Goal: Task Accomplishment & Management: Manage account settings

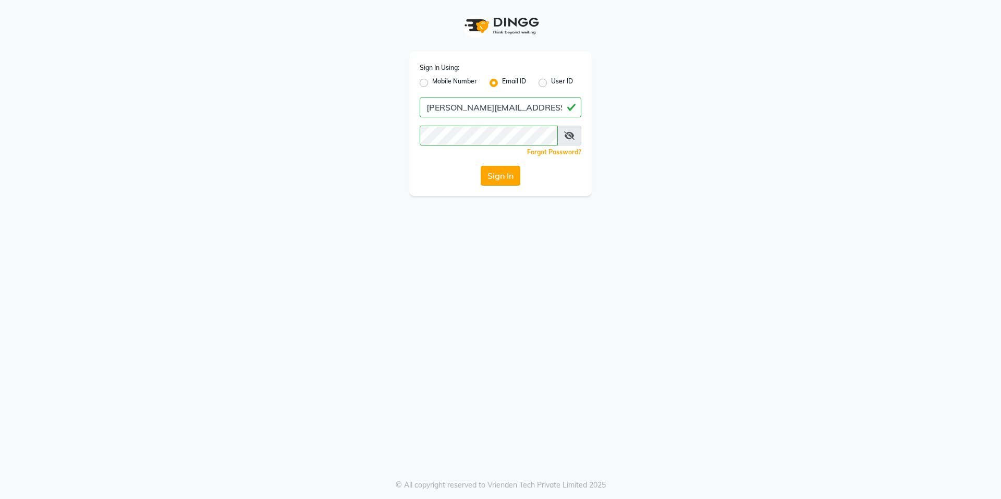
click at [498, 183] on button "Sign In" at bounding box center [500, 176] width 40 height 20
click at [412, 149] on div "Sign In Using: Mobile Number Email ID User ID [PERSON_NAME][EMAIL_ADDRESS][DOMA…" at bounding box center [500, 124] width 182 height 144
click at [570, 136] on icon at bounding box center [569, 135] width 10 height 8
click at [480, 166] on button "Sign In" at bounding box center [500, 176] width 40 height 20
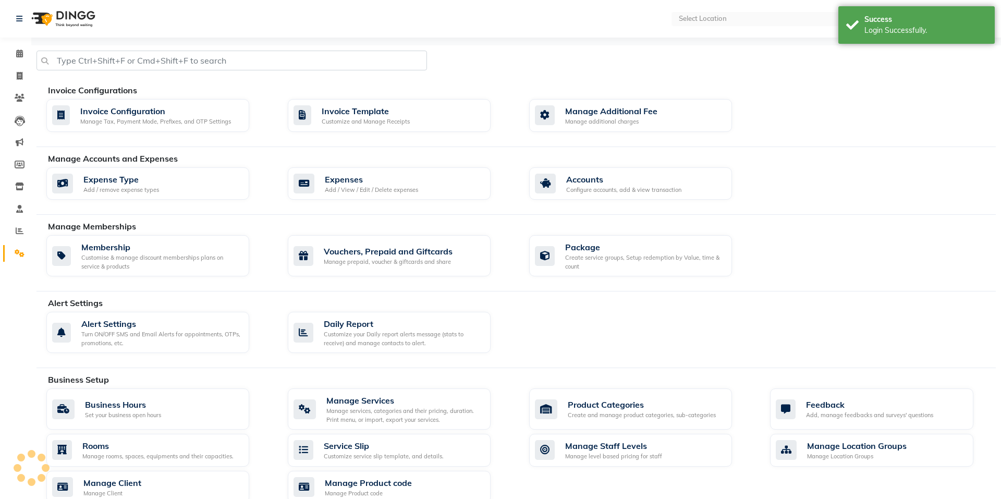
select select "en"
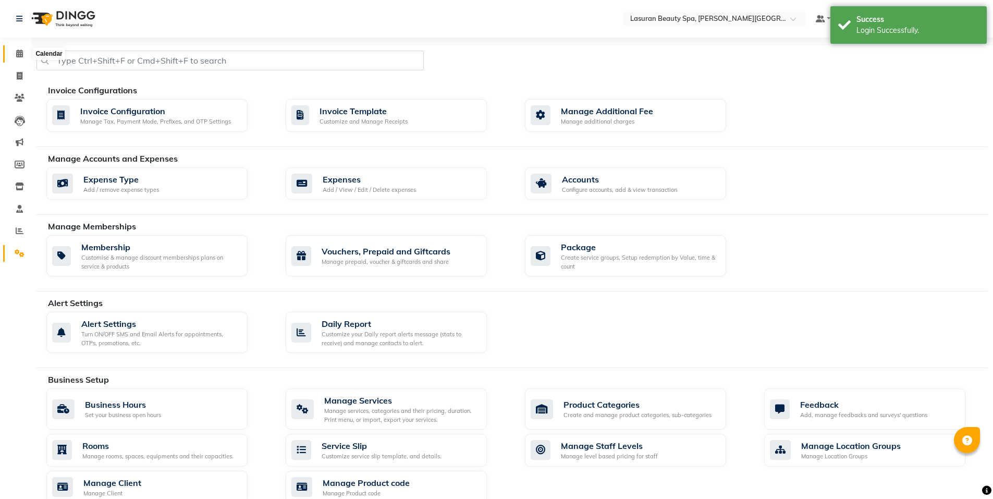
click at [17, 57] on span at bounding box center [19, 54] width 18 height 12
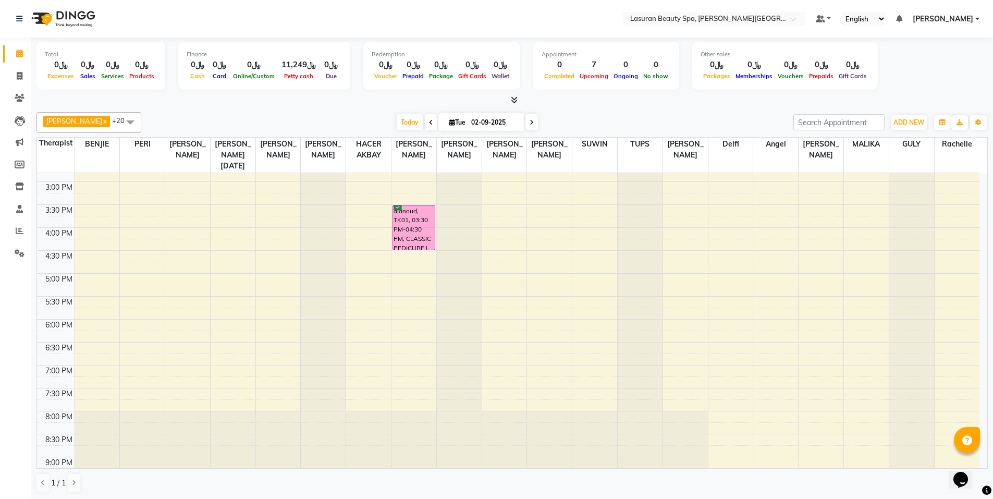
scroll to position [156, 0]
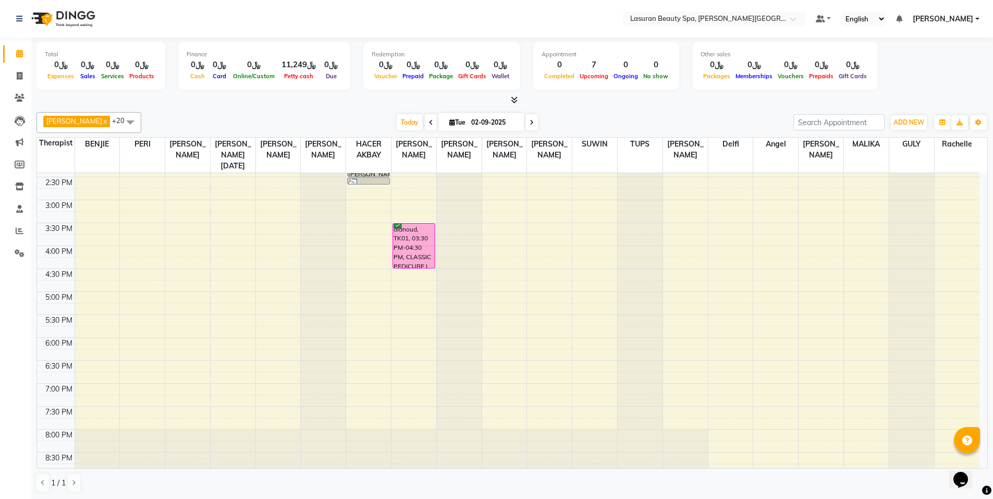
click at [688, 355] on div "11:00 AM 11:30 AM 12:00 PM 12:30 PM 1:00 PM 1:30 PM 2:00 PM 2:30 PM 3:00 PM 3:3…" at bounding box center [508, 269] width 942 height 504
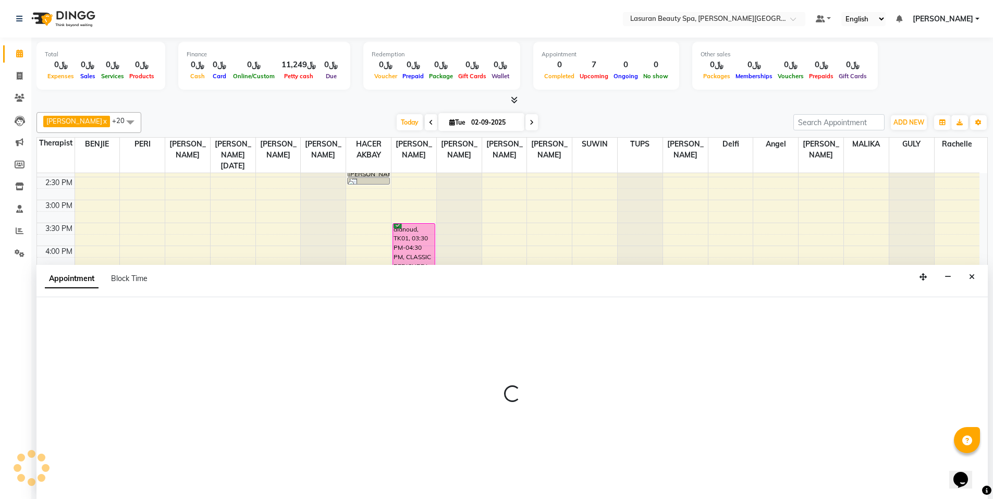
scroll to position [1, 0]
select select "54651"
select select "1095"
select select "tentative"
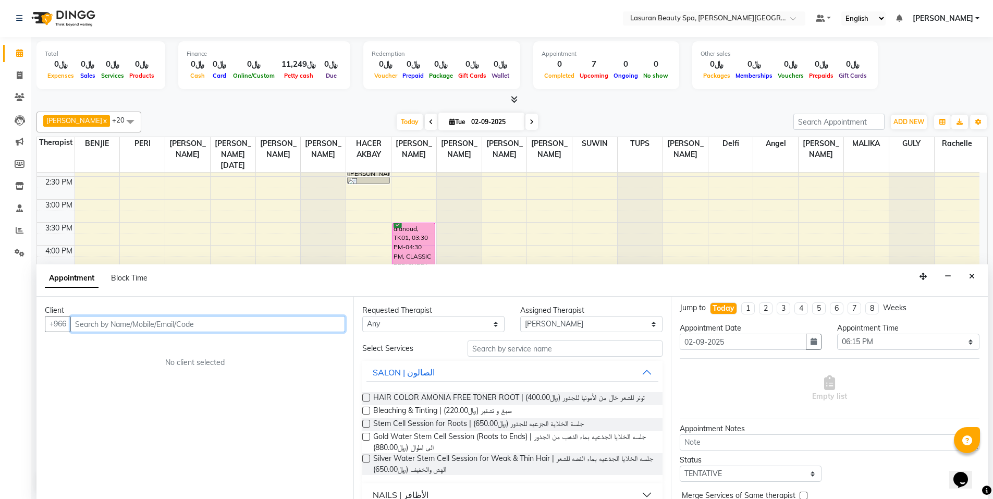
scroll to position [2, 0]
click at [182, 327] on input "text" at bounding box center [207, 324] width 275 height 16
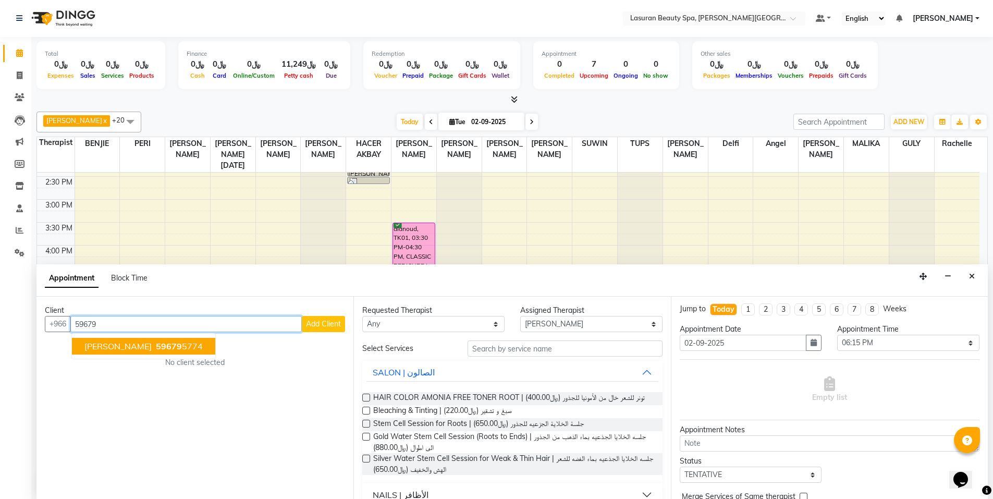
click at [169, 351] on button "[PERSON_NAME] Test 59679 5774" at bounding box center [143, 346] width 143 height 17
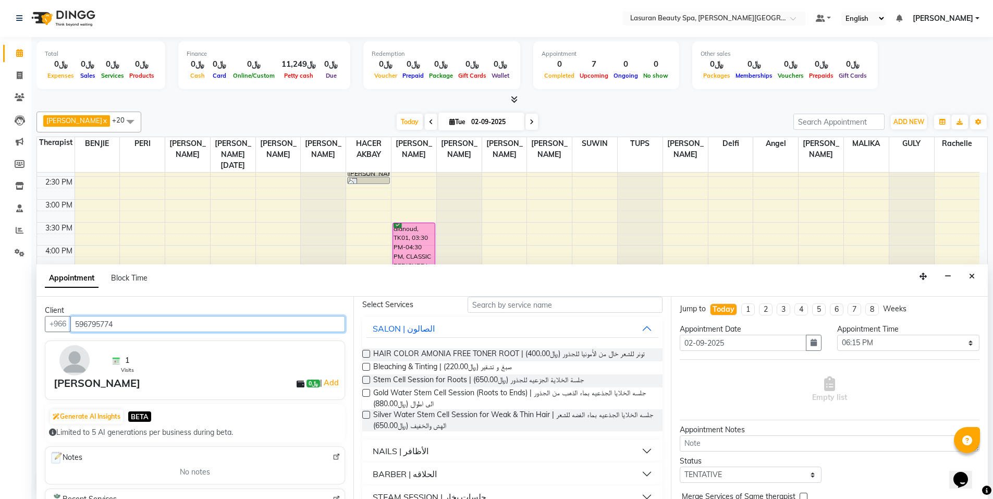
scroll to position [32, 0]
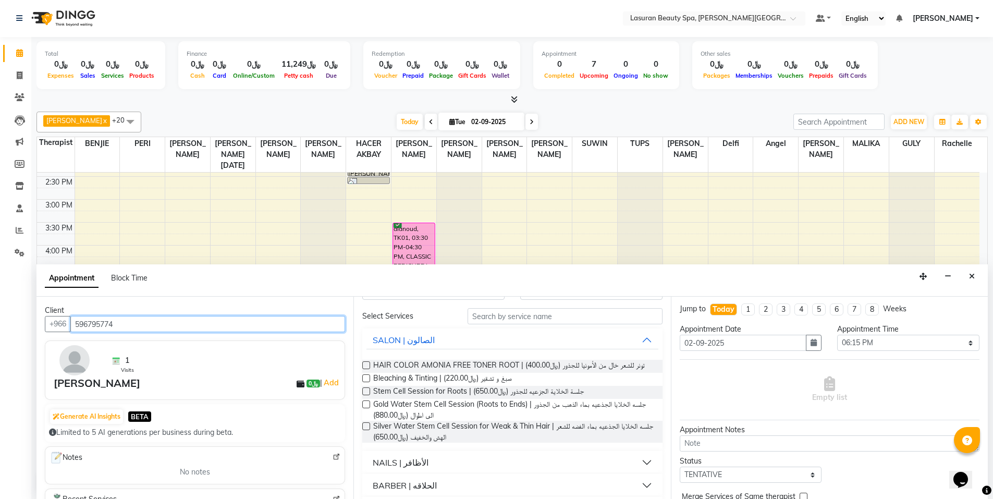
type input "596795774"
click at [642, 480] on button "BARBER | الحلاقه" at bounding box center [511, 485] width 291 height 19
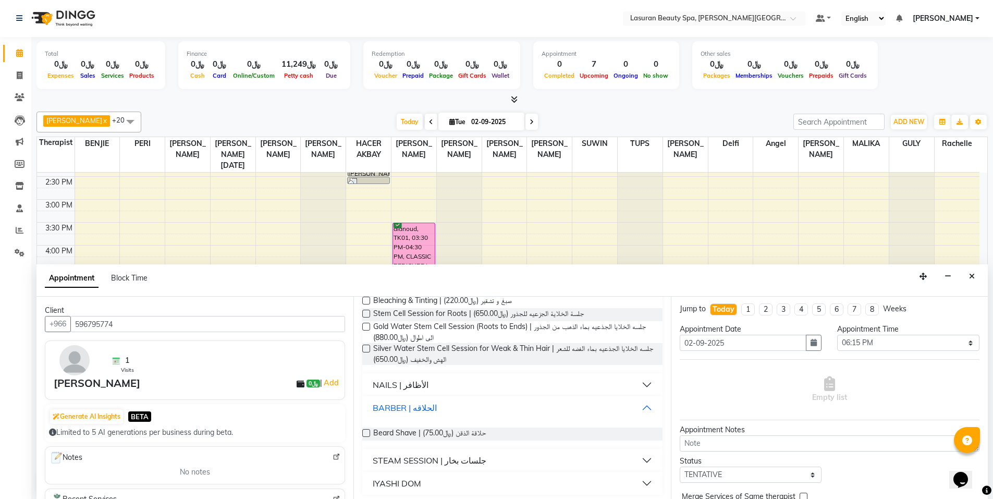
scroll to position [114, 0]
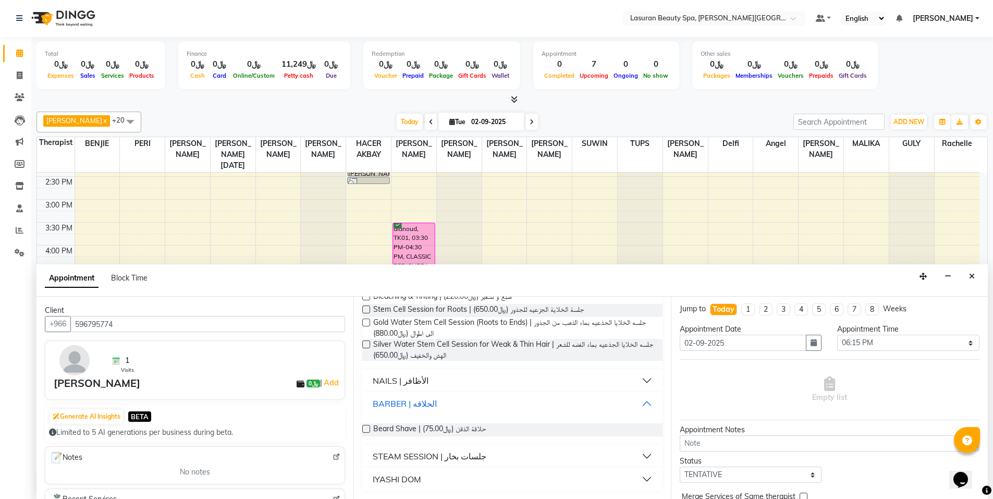
click at [638, 399] on button "BARBER | الحلاقه" at bounding box center [511, 403] width 291 height 19
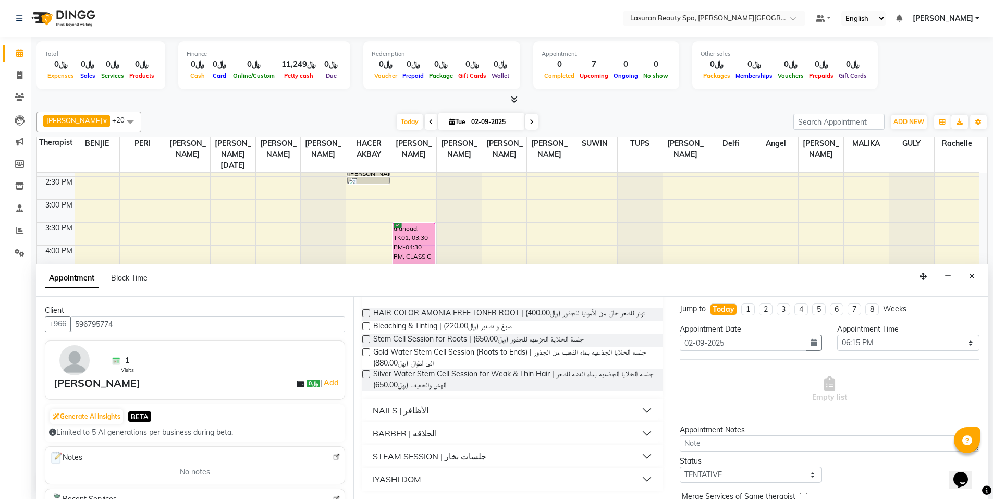
scroll to position [84, 0]
click at [365, 326] on label at bounding box center [366, 326] width 8 height 8
click at [365, 326] on input "checkbox" at bounding box center [365, 327] width 7 height 7
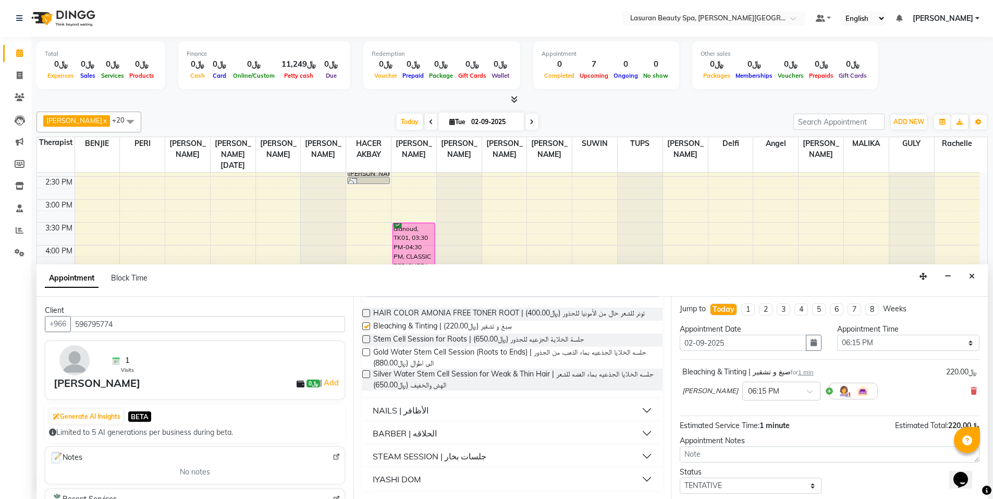
checkbox input "false"
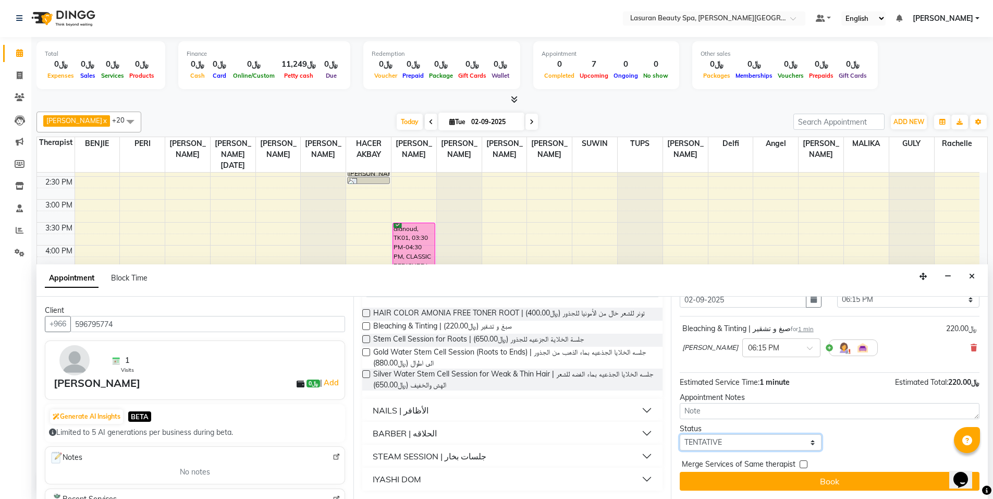
click at [747, 441] on select "Select TENTATIVE CONFIRM CHECK-IN UPCOMING" at bounding box center [751, 442] width 142 height 16
select select "upcoming"
click at [680, 434] on select "Select TENTATIVE CONFIRM CHECK-IN UPCOMING" at bounding box center [751, 442] width 142 height 16
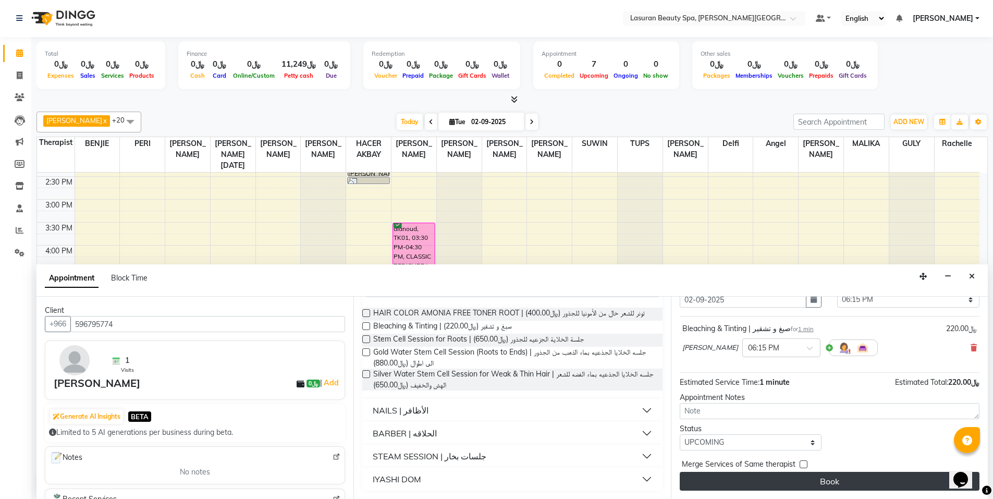
click at [761, 484] on button "Book" at bounding box center [830, 481] width 300 height 19
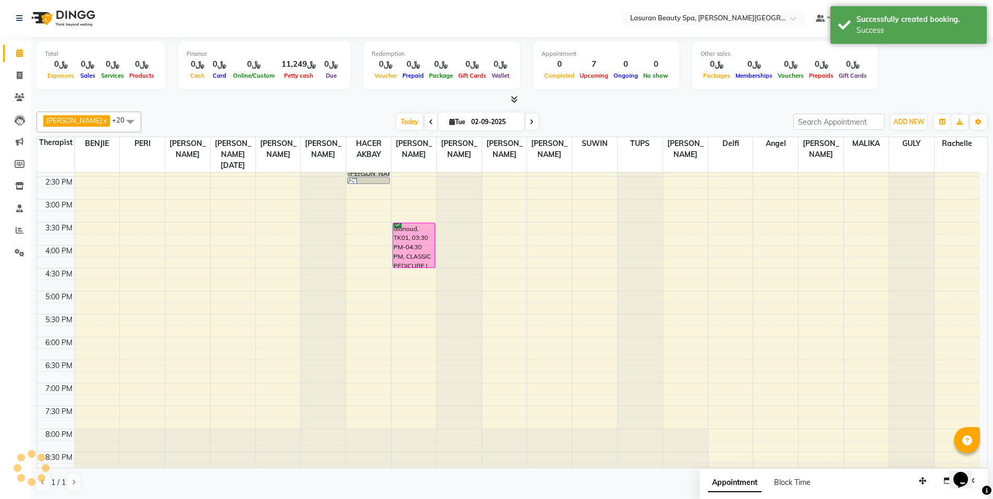
scroll to position [0, 0]
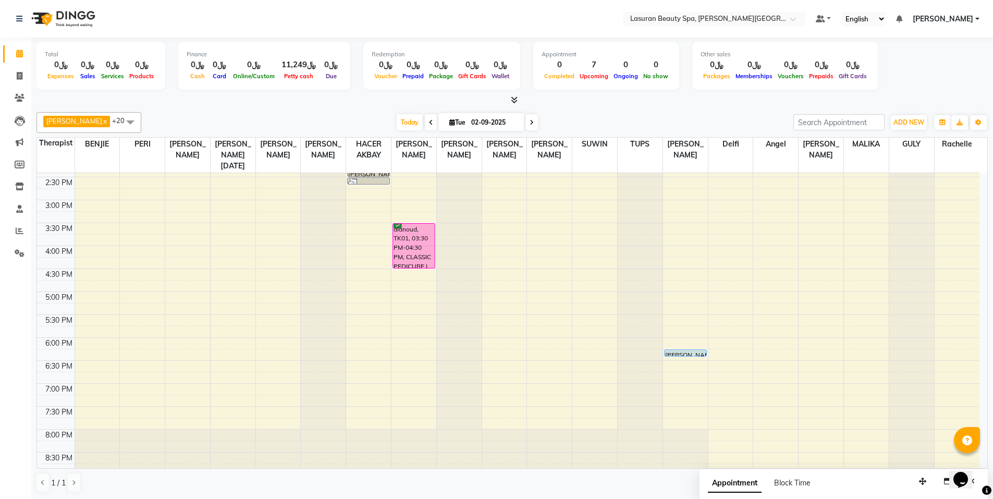
click at [683, 365] on div "11:00 AM 11:30 AM 12:00 PM 12:30 PM 1:00 PM 1:30 PM 2:00 PM 2:30 PM 3:00 PM 3:3…" at bounding box center [508, 269] width 942 height 504
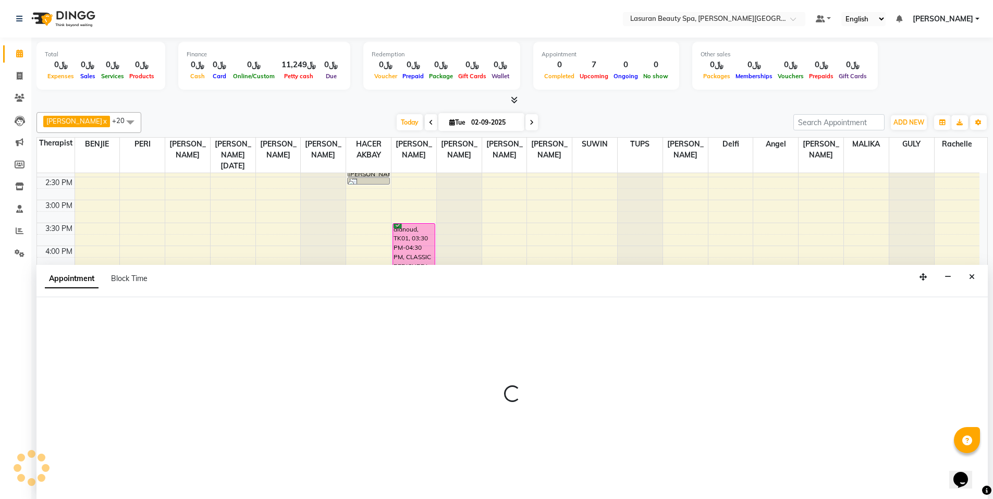
scroll to position [1, 0]
select select "54651"
select select "1110"
select select "tentative"
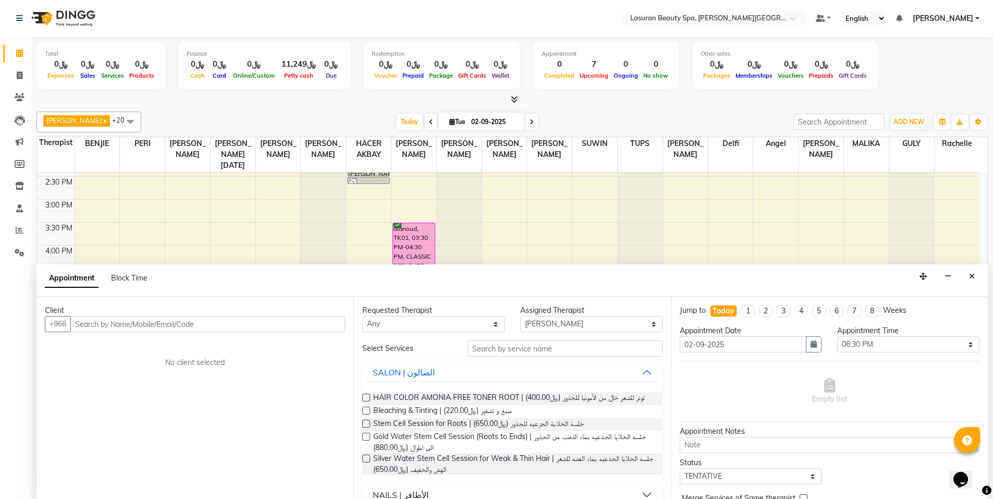
click at [244, 321] on input "text" at bounding box center [207, 324] width 275 height 16
type input "m"
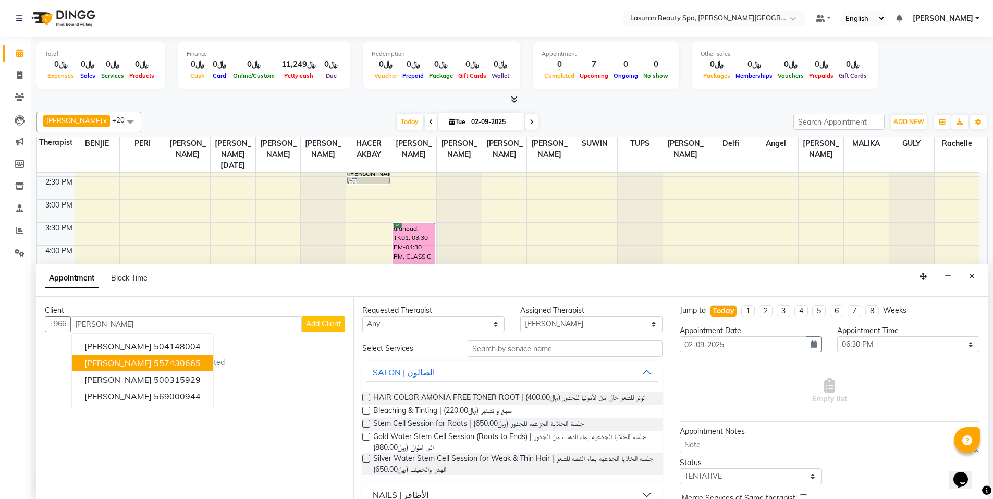
click at [164, 364] on ngb-highlight "557430665" at bounding box center [177, 362] width 47 height 10
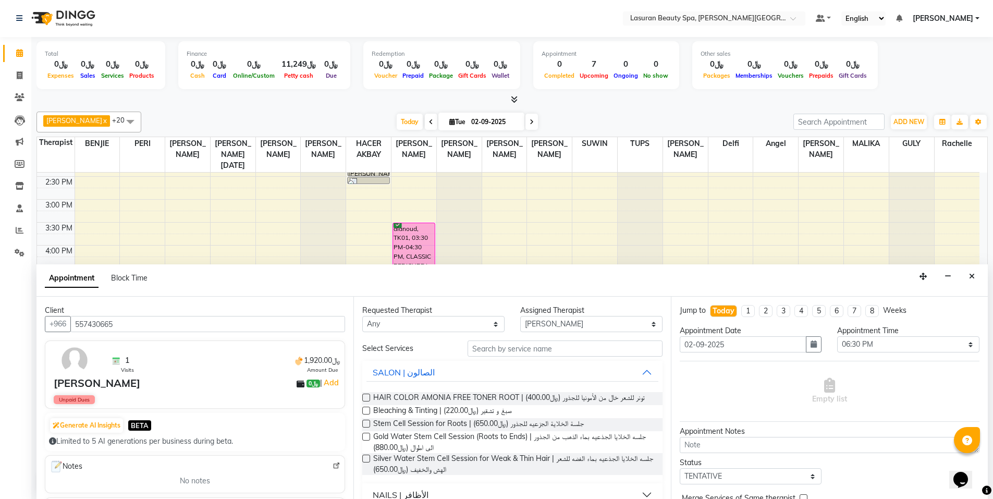
type input "557430665"
click at [367, 398] on label at bounding box center [366, 397] width 8 height 8
click at [367, 398] on input "checkbox" at bounding box center [365, 398] width 7 height 7
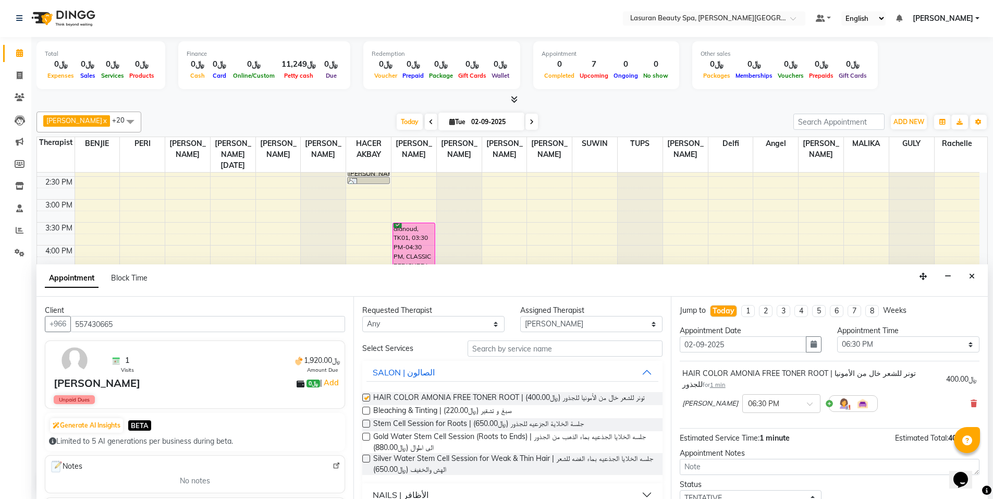
checkbox input "false"
click at [419, 325] on select "Any [PERSON_NAME] ALJOHARY [PERSON_NAME] Kouraichy [PERSON_NAME] [PERSON_NAME] …" at bounding box center [433, 324] width 142 height 16
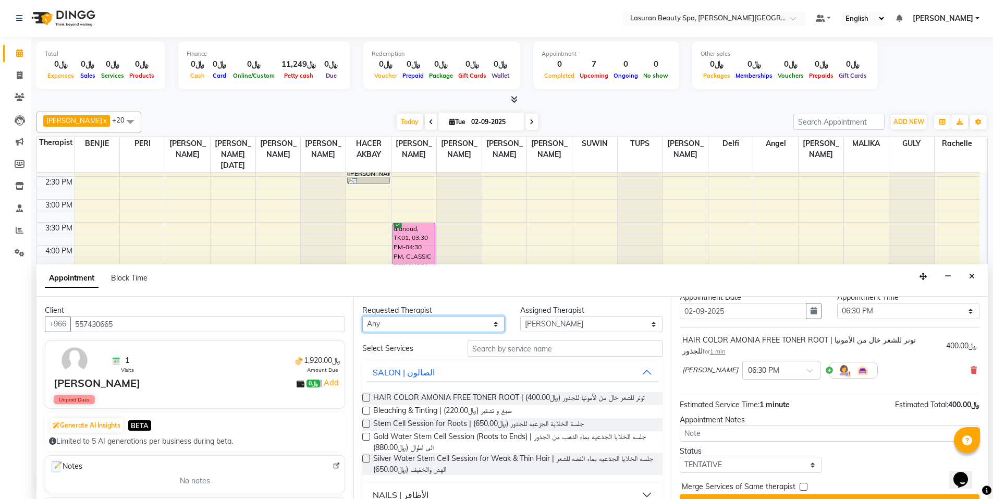
scroll to position [56, 0]
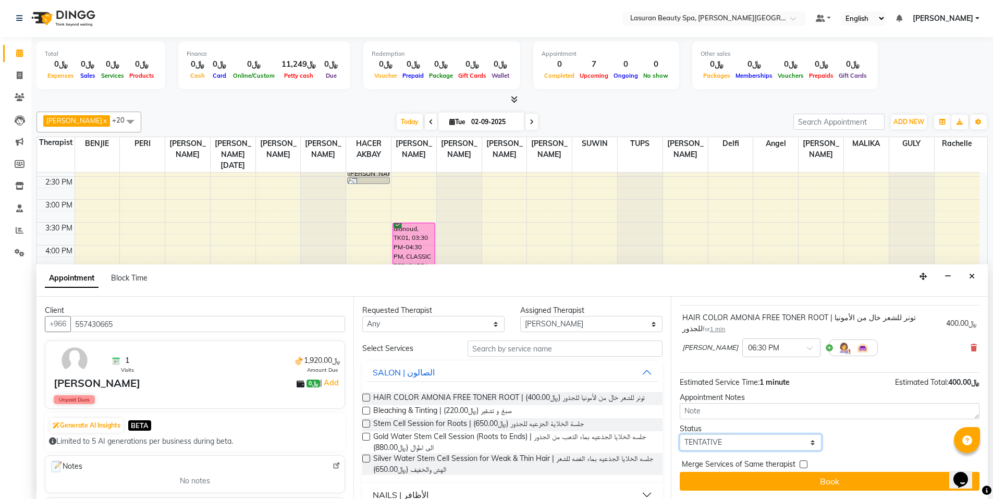
click at [750, 447] on select "Select TENTATIVE CONFIRM CHECK-IN UPCOMING" at bounding box center [751, 442] width 142 height 16
select select "upcoming"
click at [680, 434] on select "Select TENTATIVE CONFIRM CHECK-IN UPCOMING" at bounding box center [751, 442] width 142 height 16
click at [799, 464] on label at bounding box center [803, 464] width 8 height 8
click at [799, 464] on input "checkbox" at bounding box center [802, 465] width 7 height 7
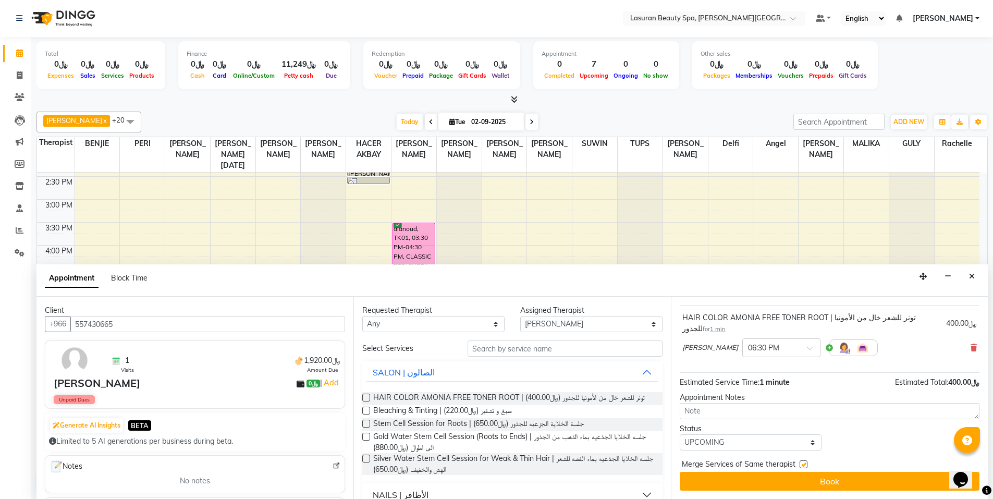
click at [799, 464] on label at bounding box center [803, 464] width 8 height 8
click at [799, 464] on input "checkbox" at bounding box center [802, 465] width 7 height 7
checkbox input "false"
click at [773, 438] on select "Select TENTATIVE CONFIRM CHECK-IN UPCOMING" at bounding box center [751, 442] width 142 height 16
click at [680, 434] on select "Select TENTATIVE CONFIRM CHECK-IN UPCOMING" at bounding box center [751, 442] width 142 height 16
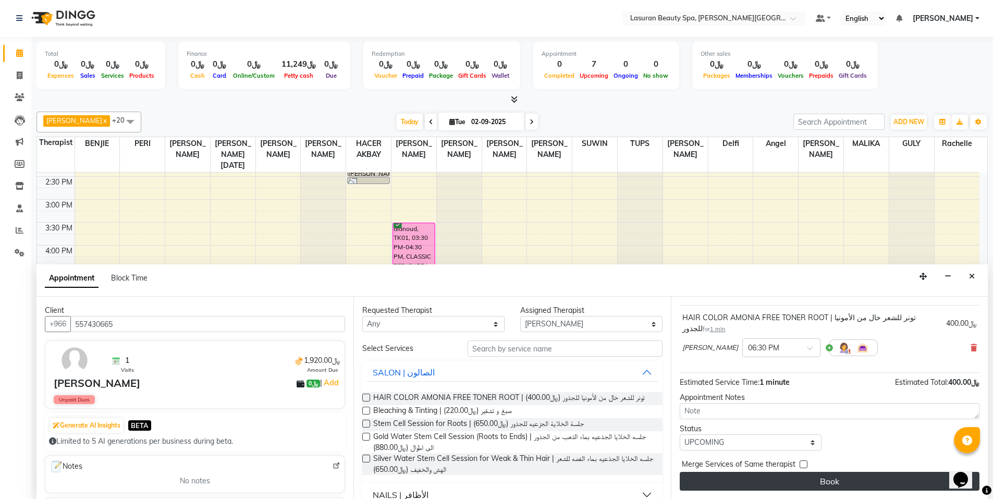
click at [771, 475] on button "Book" at bounding box center [830, 481] width 300 height 19
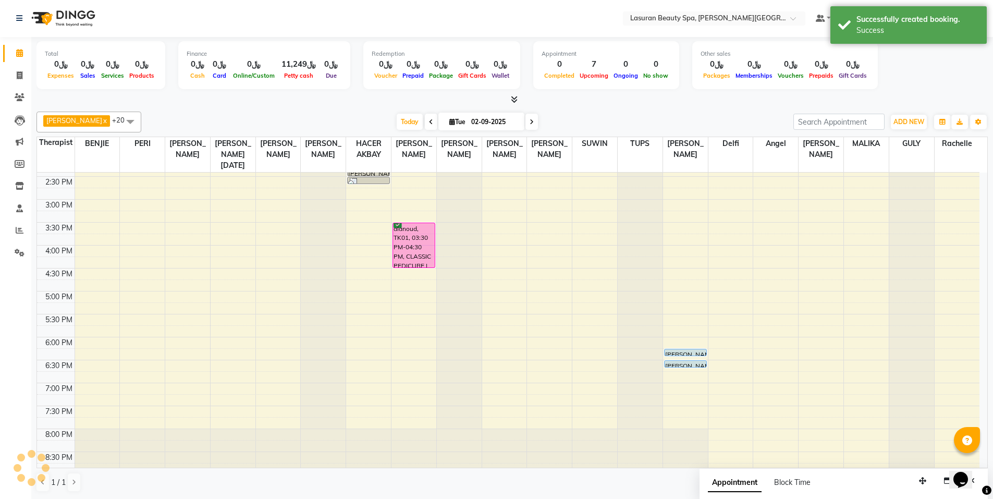
scroll to position [0, 0]
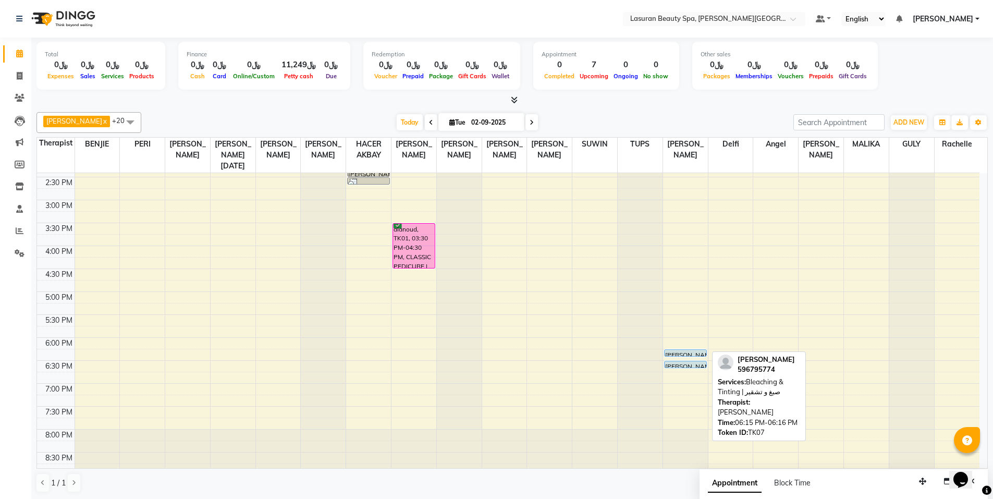
click at [685, 351] on div "[PERSON_NAME], TK07, 06:15 PM-06:16 PM, [PERSON_NAME] & Tinting | صبغ و تشقير" at bounding box center [685, 353] width 42 height 6
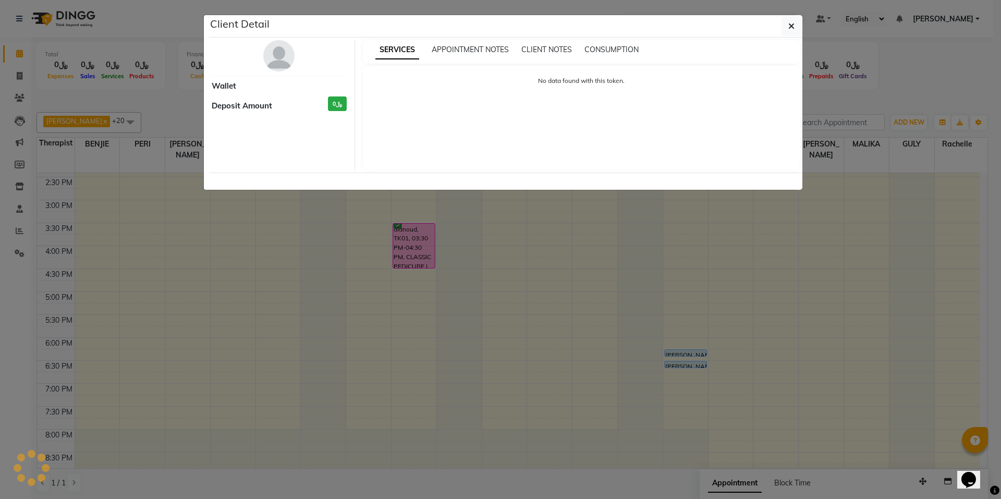
select select "5"
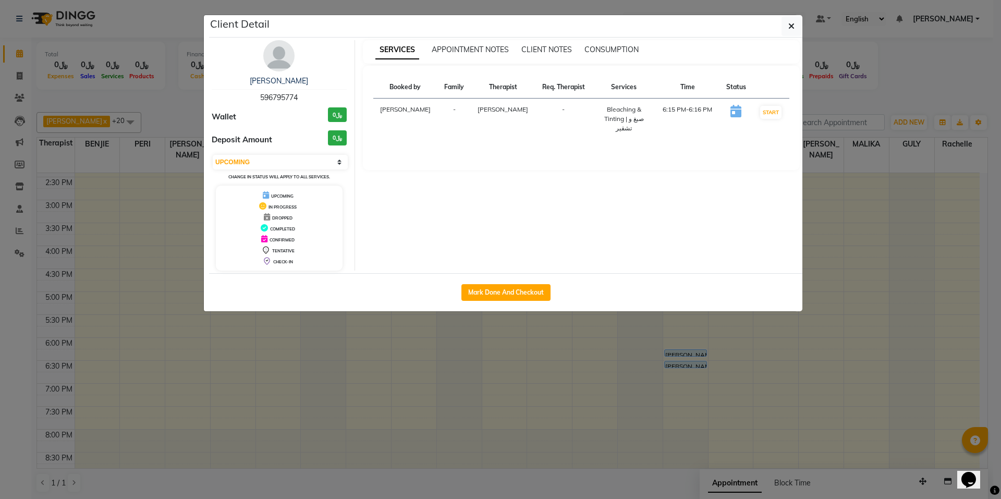
click at [238, 24] on h5 "Client Detail" at bounding box center [239, 24] width 59 height 16
drag, startPoint x: 694, startPoint y: 354, endPoint x: 700, endPoint y: 375, distance: 22.4
click at [700, 375] on ngb-modal-window "Client Detail [PERSON_NAME] Test 596795774 Wallet ﷼0 Deposit Amount ﷼0 Select I…" at bounding box center [500, 249] width 1001 height 499
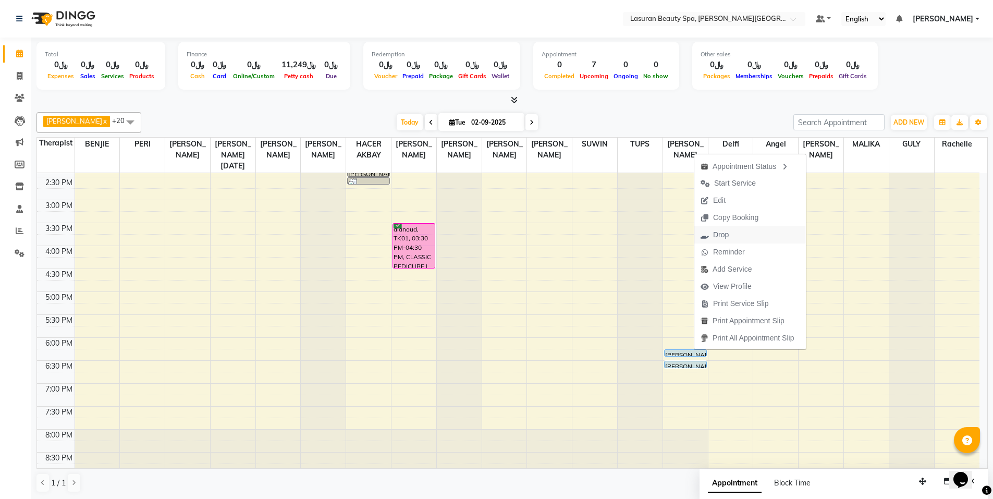
click at [726, 233] on span "Drop" at bounding box center [721, 234] width 16 height 11
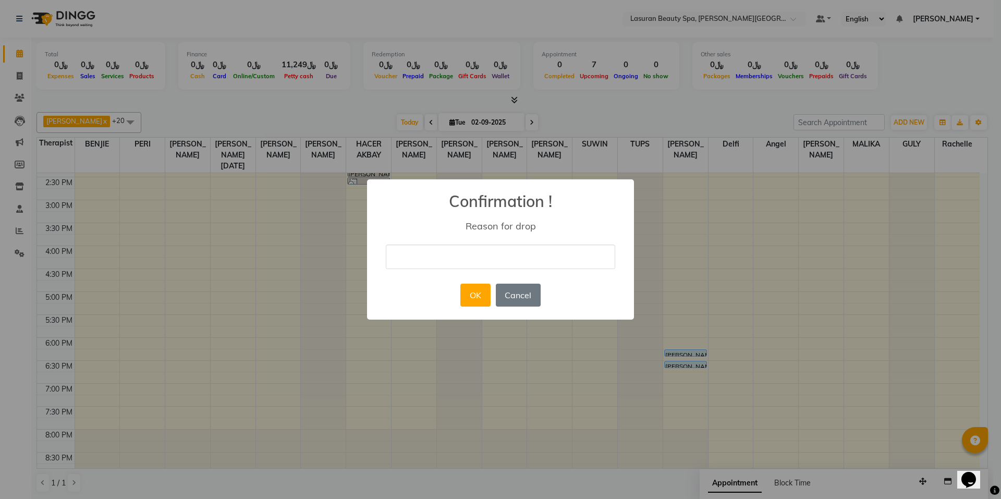
click at [658, 331] on div "× Confirmation ! Reason for drop OK No Cancel" at bounding box center [500, 249] width 1001 height 499
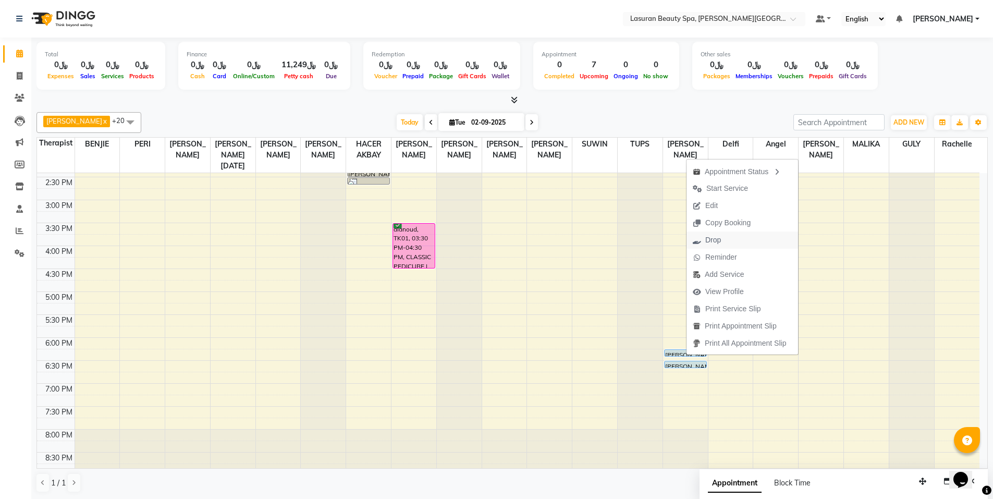
click at [733, 238] on button "Drop" at bounding box center [742, 239] width 112 height 17
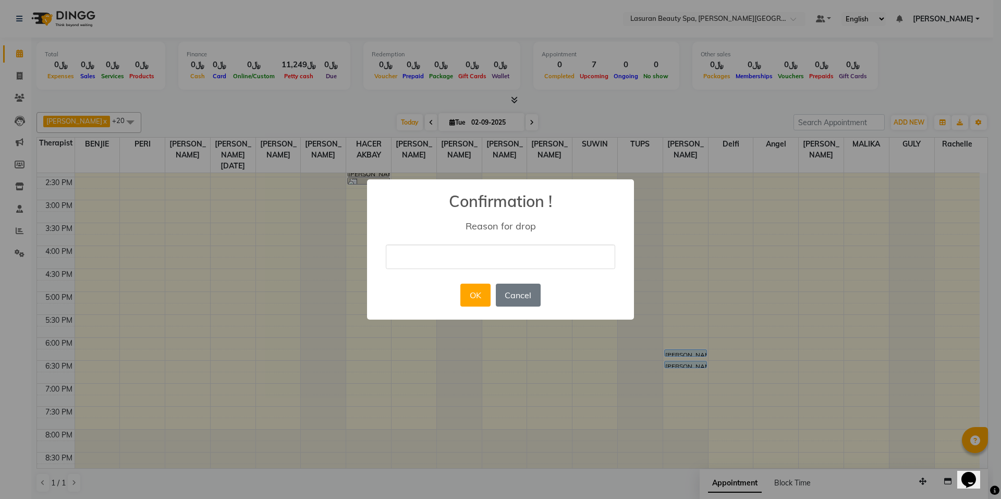
click at [509, 251] on input "text" at bounding box center [500, 256] width 229 height 24
type input "test"
click at [476, 294] on button "OK" at bounding box center [475, 294] width 30 height 23
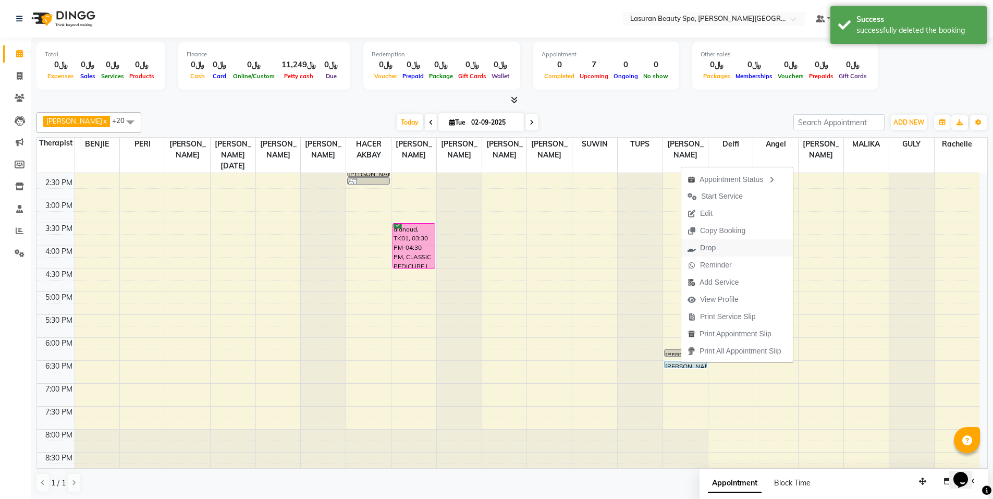
click at [731, 246] on button "Drop" at bounding box center [737, 247] width 112 height 17
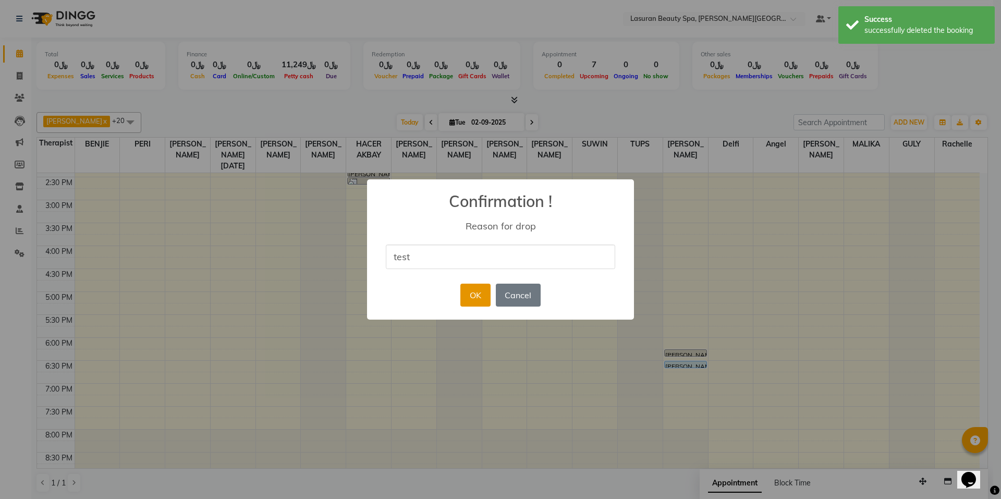
type input "test"
click at [475, 295] on button "OK" at bounding box center [475, 294] width 30 height 23
